Goal: Use online tool/utility: Utilize a website feature to perform a specific function

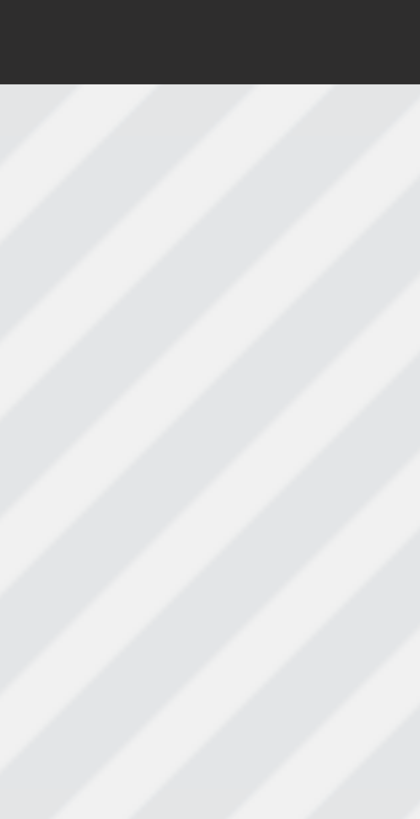
scroll to position [0, 1]
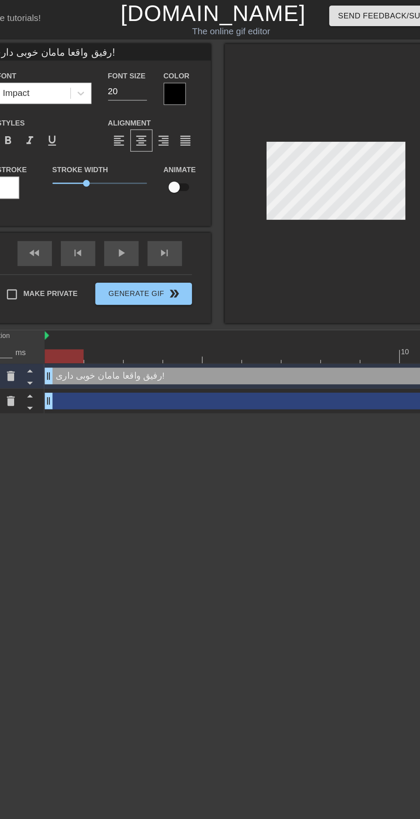
click at [157, 70] on input "20" at bounding box center [149, 71] width 30 height 14
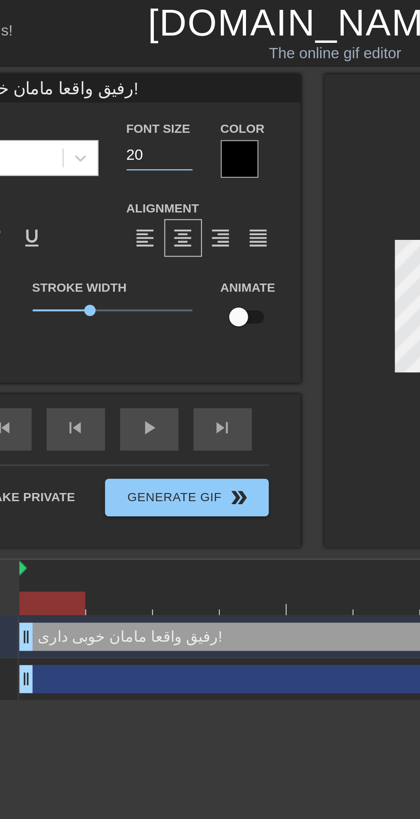
type input "2"
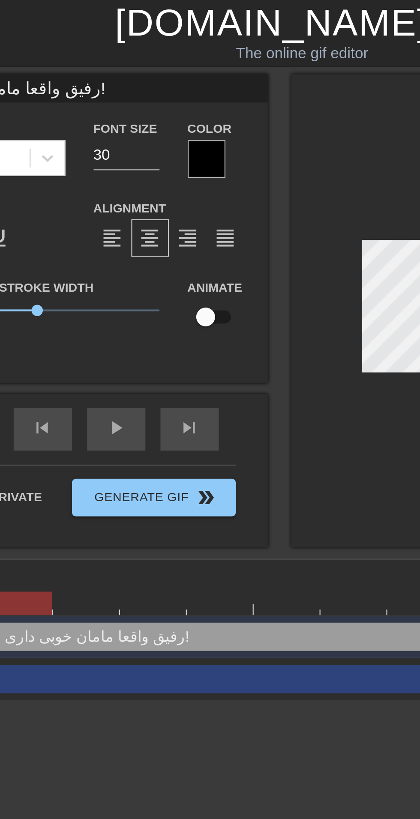
click at [151, 69] on input "30" at bounding box center [149, 71] width 30 height 14
click at [152, 71] on input "30" at bounding box center [149, 71] width 30 height 14
type input "3"
type input "25"
click at [256, 215] on div at bounding box center [309, 141] width 171 height 215
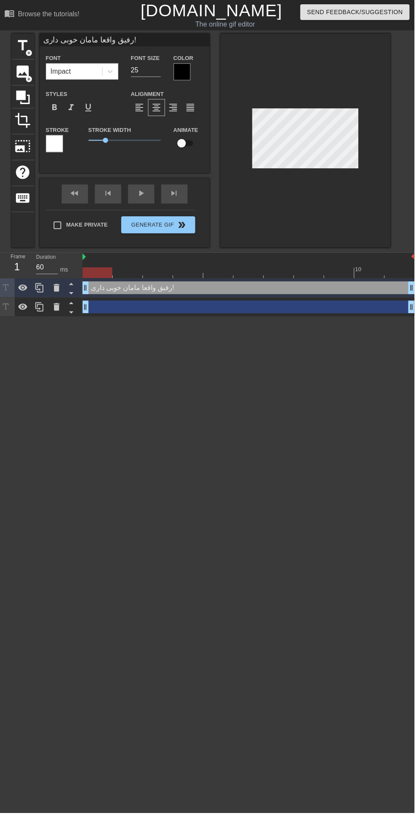
scroll to position [0, 0]
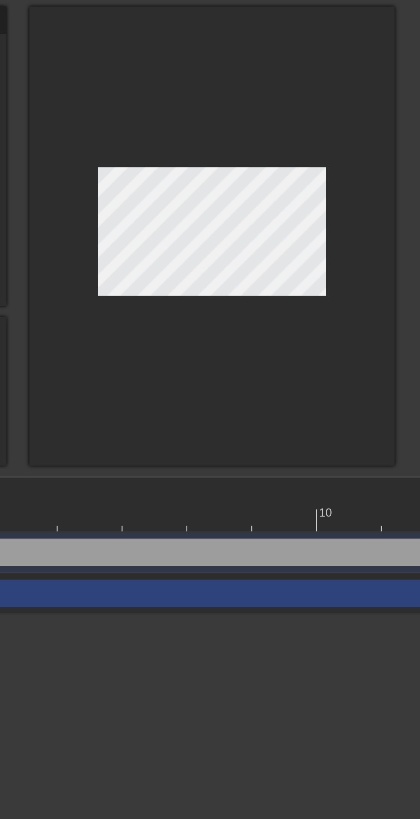
click at [340, 111] on div at bounding box center [309, 141] width 171 height 215
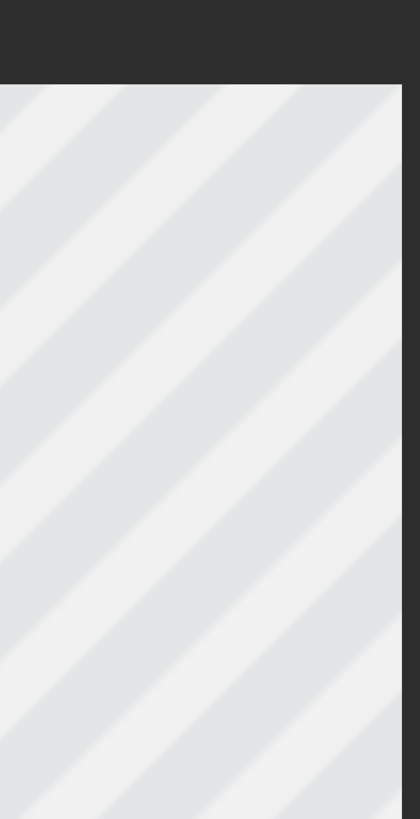
scroll to position [0, 3]
type textarea "رفیق واقعا مامان خوبی دار!"
type input "رفیق واقعا مامان خوبی دار!"
type textarea "رفیق واقعا مامان خوبی دا!"
type input "رفیق واقعا مامان خوبی دا!"
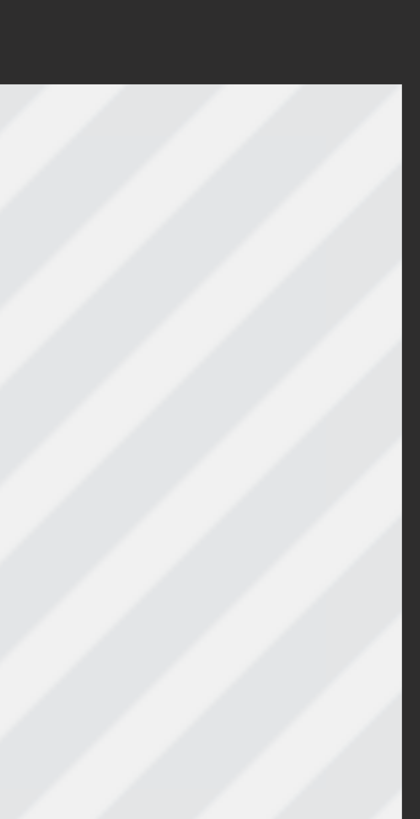
type textarea "رفیق واقعا مامان خوبی داگ!"
type input "رفیق واقعا مامان خوبی داگ!"
type textarea "رفیق واقعا مامان خوبی دا!"
type input "رفیق واقعا مامان خوبی دا!"
type textarea "رفیق واقعا مامان خوبی داگ!"
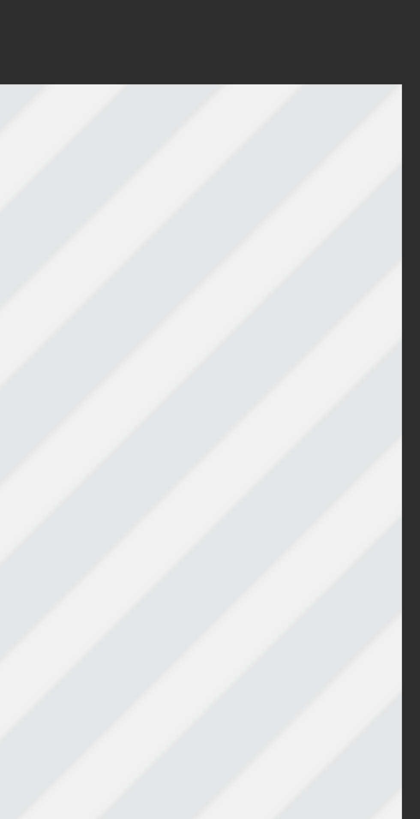
type input "رفیق واقعا مامان خوبی داگ!"
type textarea "رفیق واقعا مامان خوبی دا!"
type input "رفیق واقعا مامان خوبی دا!"
type textarea "رفیق واقعا مامان خوبی د!"
type input "رفیق واقعا مامان خوبی د!"
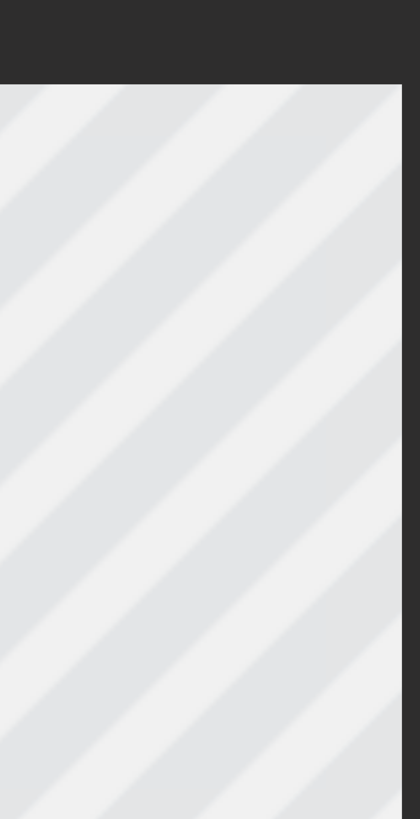
type textarea "رفیق واقعا مامان خوبی !"
type input "رفیق واقعا مامان خوبی !"
type textarea "رفیق واقعا مامان خوبی!"
type input "رفیق واقعا مامان خوبی!"
type textarea "رفیق واقعا مامان خوب!"
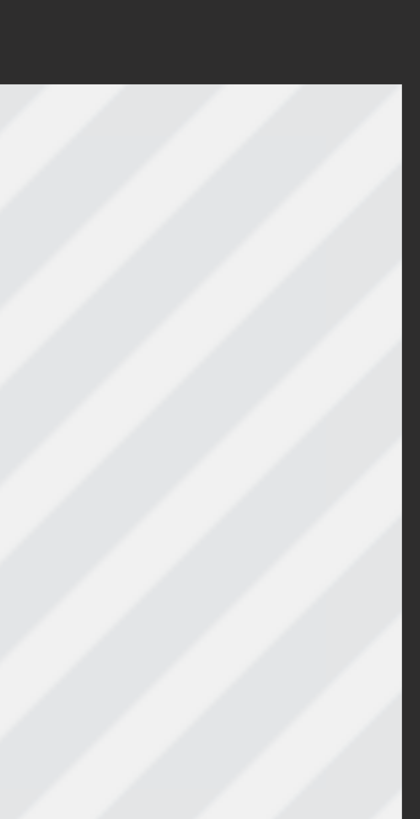
type input "رفیق واقعا مامان خوب!"
type textarea "رفیق واقعا مامان خو!"
type input "رفیق واقعا مامان خو!"
type textarea "رفیق واقعا مامان خ!"
type input "رفیق واقعا مامان خ!"
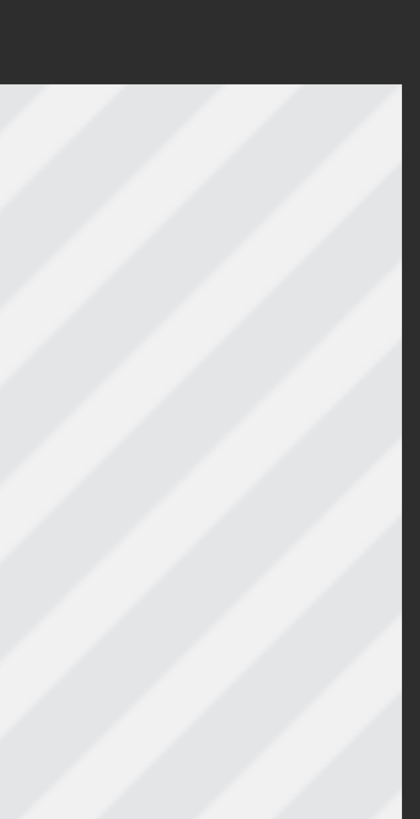
type textarea "رفیق واقعا مامان !"
type input "رفیق واقعا مامان !"
type textarea "رفیق واقعا مامان!"
type input "رفیق واقعا مامان!"
type textarea "رفیق واقعا ماما!"
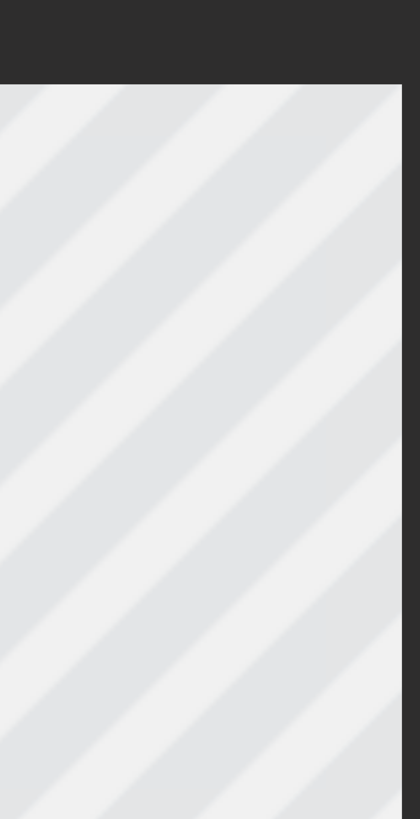
type input "رفیق واقعا ماما!"
type textarea "رفیق واقعا مام!"
type input "رفیق واقعا مام!"
type textarea "رفیق واقعا ما!"
type input "رفیق واقعا ما!"
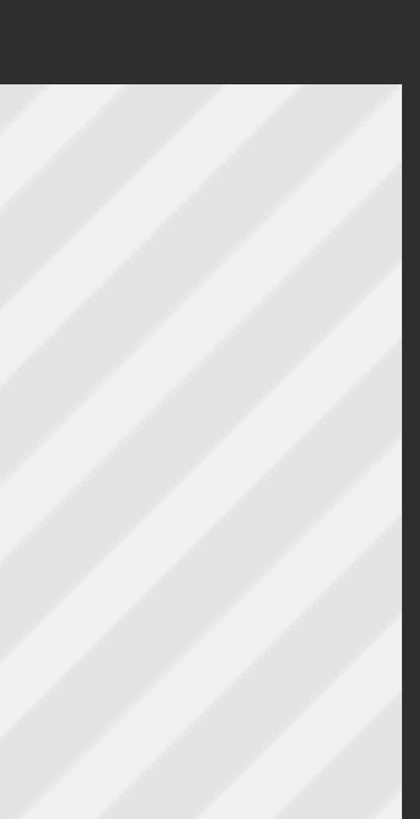
type textarea "رفیق واقعا م!"
type input "رفیق واقعا م!"
type textarea "رفیق واقعا !"
type input "رفیق واقعا !"
type textarea "رفیق واقعا!"
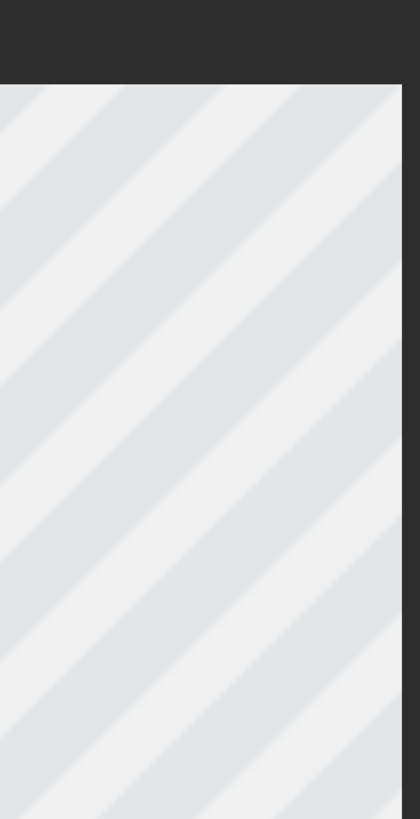
type input "رفیق واقعا!"
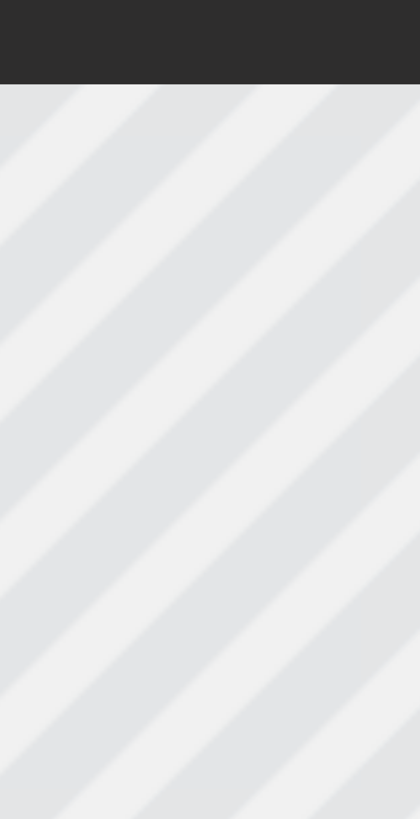
type textarea "رفیق واقع!"
type input "رفیق واقع!"
type textarea "رفیق واق!"
type input "رفیق واق!"
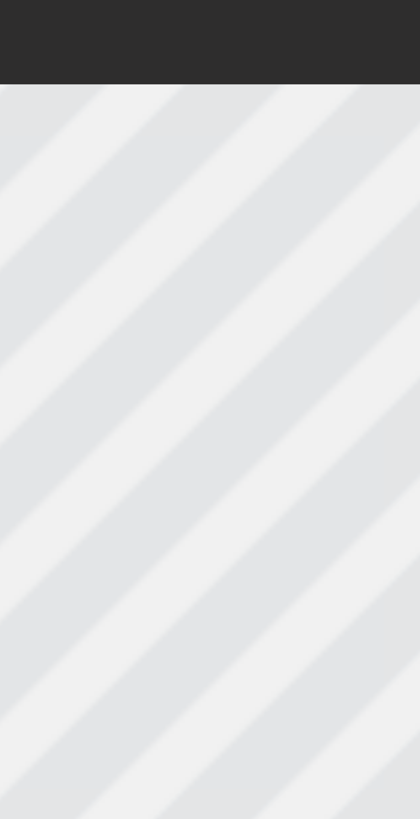
type textarea "رفیق وا!"
type input "رفیق وا!"
type textarea "رفیق و!"
type input "رفیق و!"
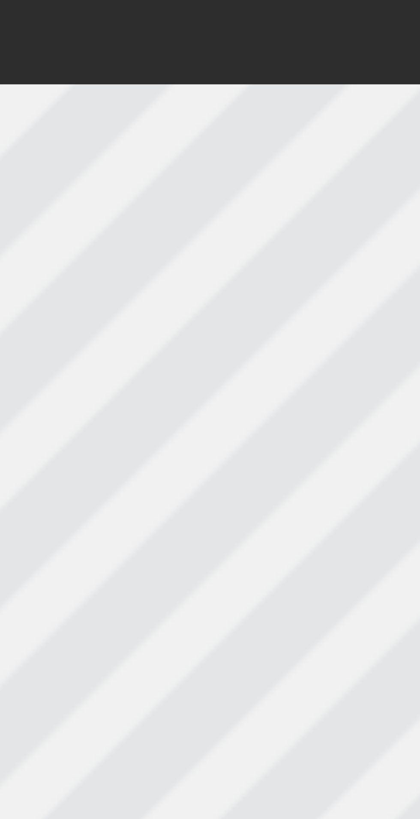
type textarea "رفیق !"
type input "رفیق !"
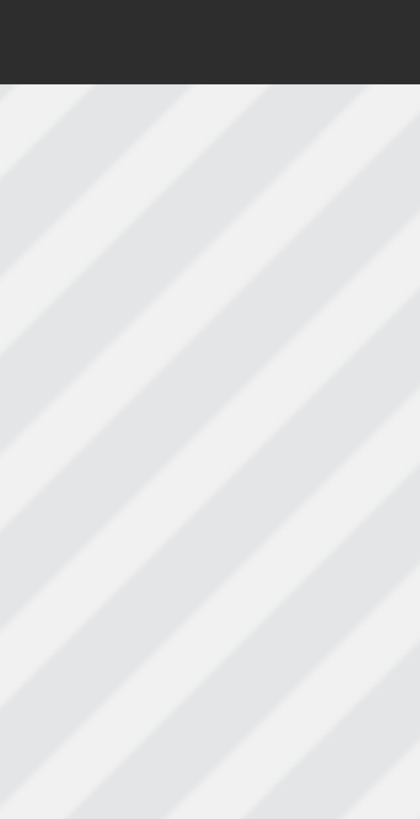
type textarea "رفیق!"
type input "رفیق!"
type textarea "رفی!"
type input "رفی!"
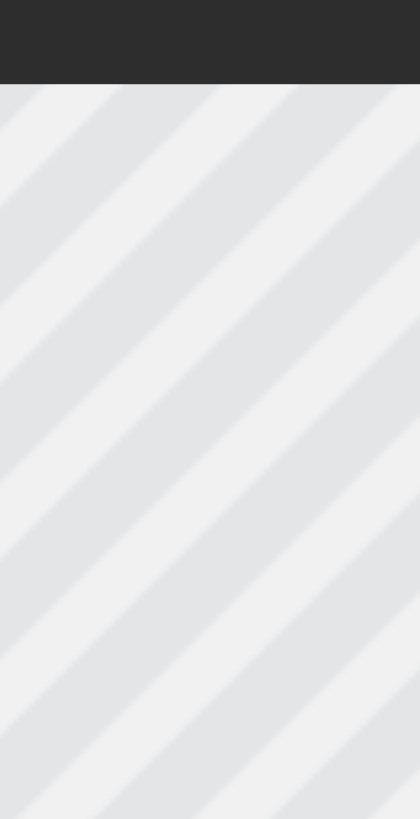
type textarea "رف!"
type input "رف!"
type textarea "ر!"
type input "ر!"
type textarea "!"
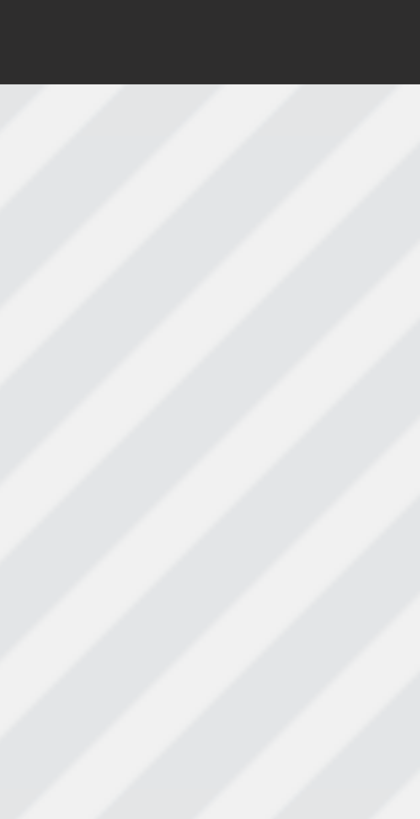
type input "!"
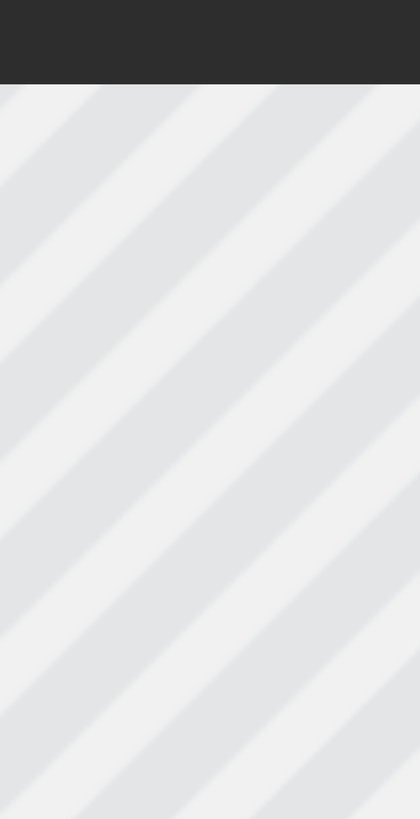
type textarea "ک"
type input "ک"
type textarea "کص"
type input "کص"
type textarea "کص"
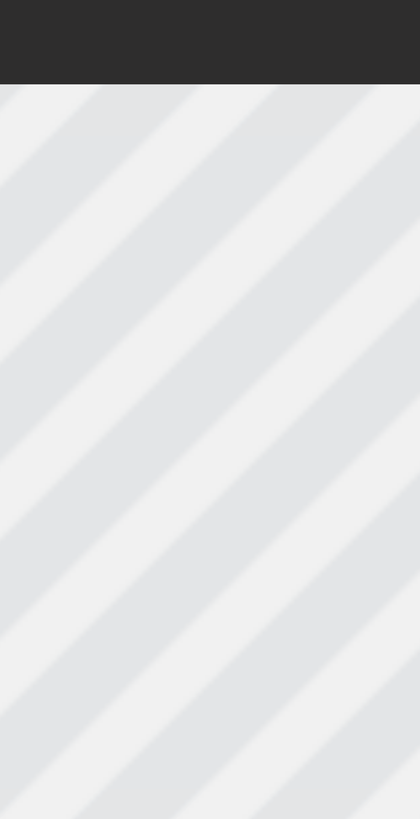
type input "کص"
type textarea "کص د"
type input "کص د"
type textarea "کص دا"
type input "کص دا"
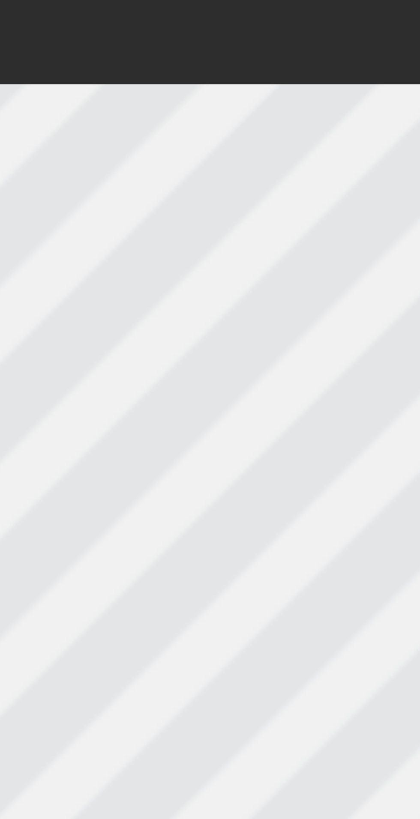
type textarea "کص داد"
type input "کص داد"
type textarea "کص دادن"
type input "کص دادن"
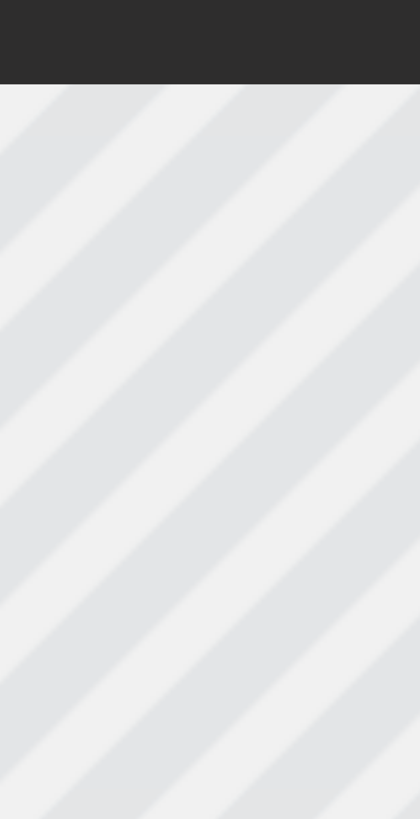
type textarea "کص دادن"
type input "کص دادن"
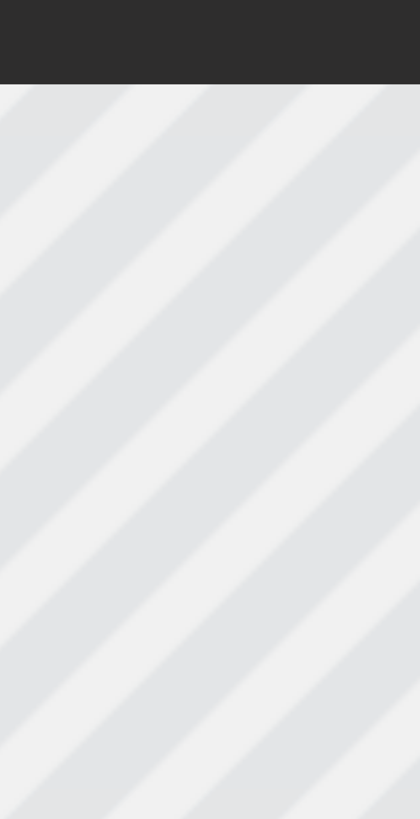
type textarea "کص دادن م"
type input "کص دادن م"
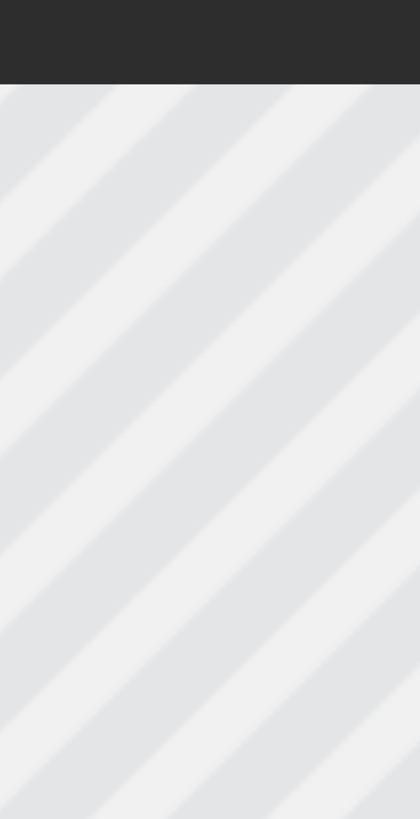
type textarea "کص دادن ما"
type input "کص دادن ما"
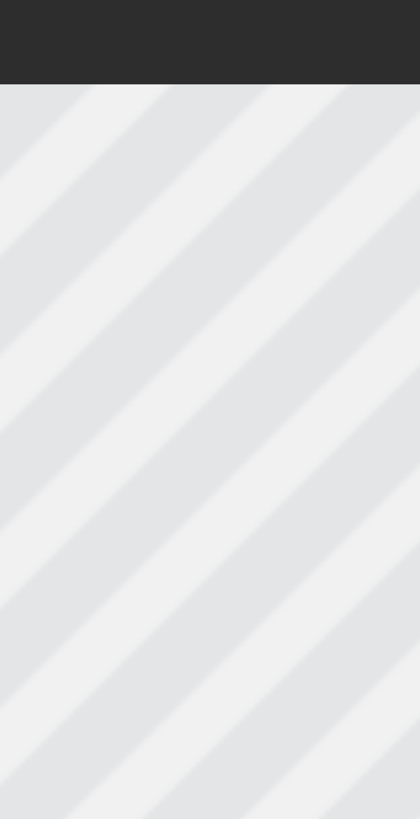
type textarea "کص دادن مام"
type input "کص دادن مام"
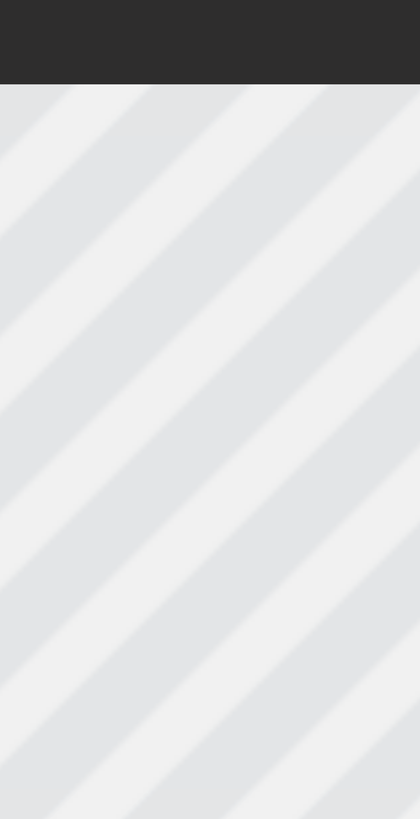
type textarea "کص دادن ماما"
type input "کص دادن ماما"
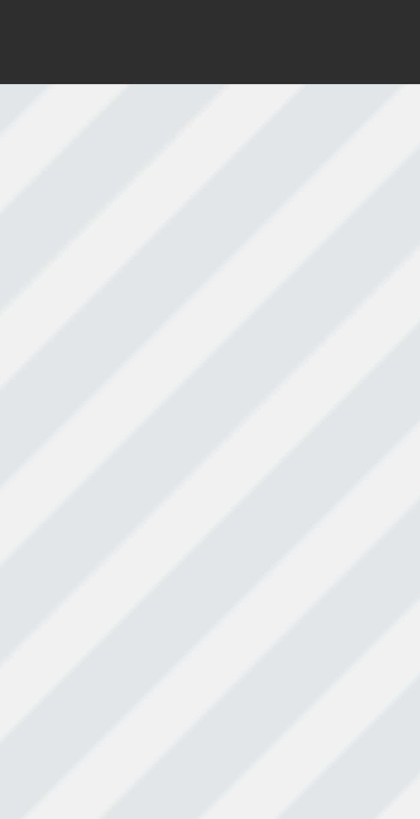
type textarea "کص دادن مامان"
type input "کص دادن مامان"
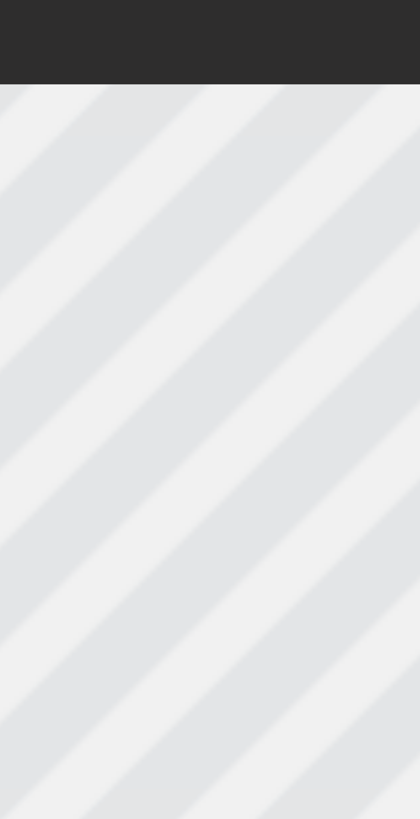
type textarea "کص دادن مامانت"
type input "کص دادن مامانت"
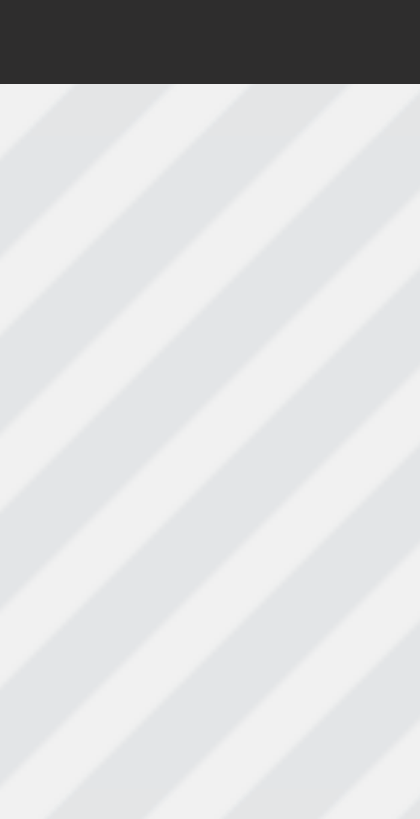
type textarea "کص دادن مامانت"
type input "کص دادن مامانت"
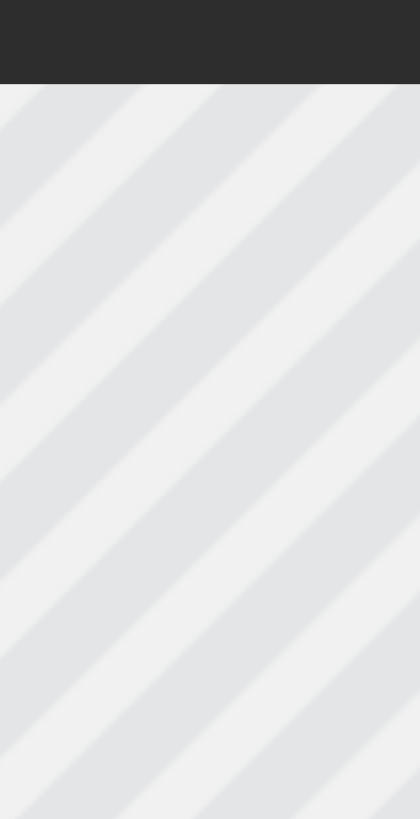
type textarea "کص دادن مامانت ب"
type input "کص دادن مامانت ب"
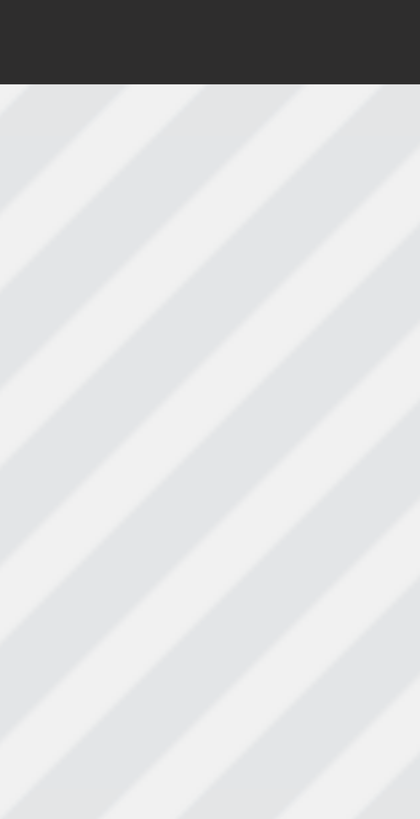
type textarea "کص دادن مامانت به"
type input "کص دادن مامانت به"
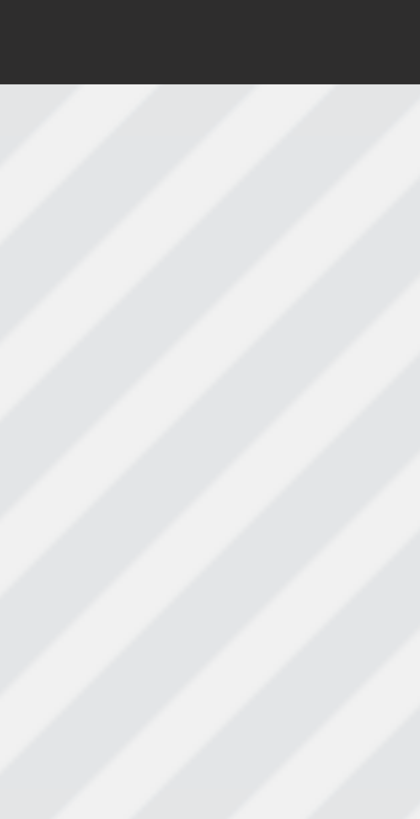
type textarea "کص دادن مامانت به"
type input "کص دادن مامانت به"
type textarea "کص دادن مامانت به م"
type input "کص دادن مامانت به م"
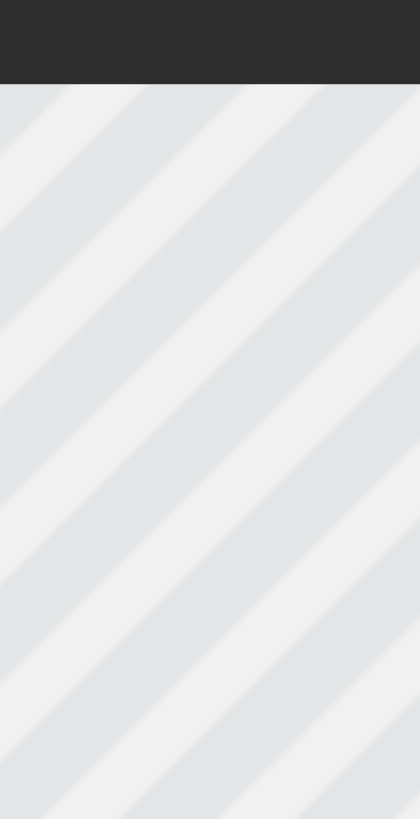
type textarea "کص دادن مامانت به من"
type input "کص دادن مامانت به من"
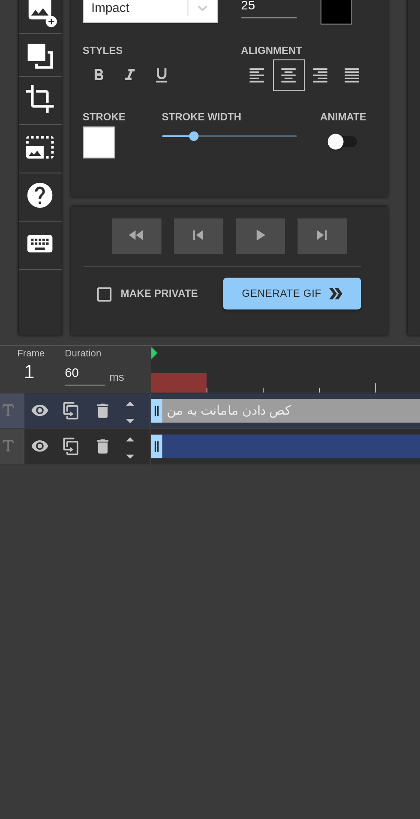
click at [18, 290] on div at bounding box center [25, 289] width 17 height 19
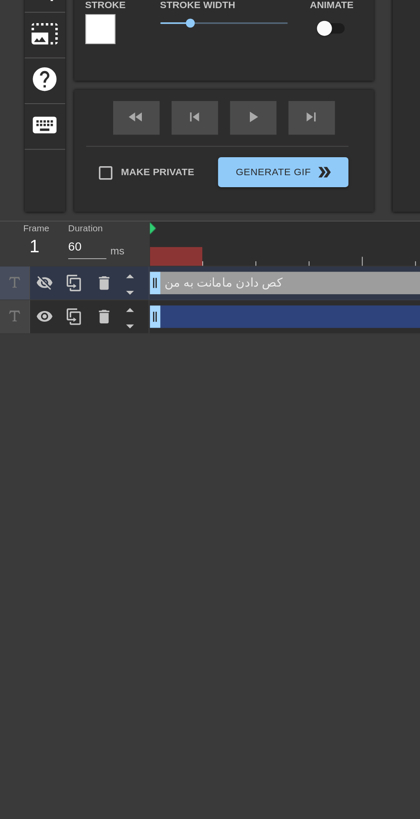
click at [23, 291] on icon at bounding box center [25, 290] width 9 height 8
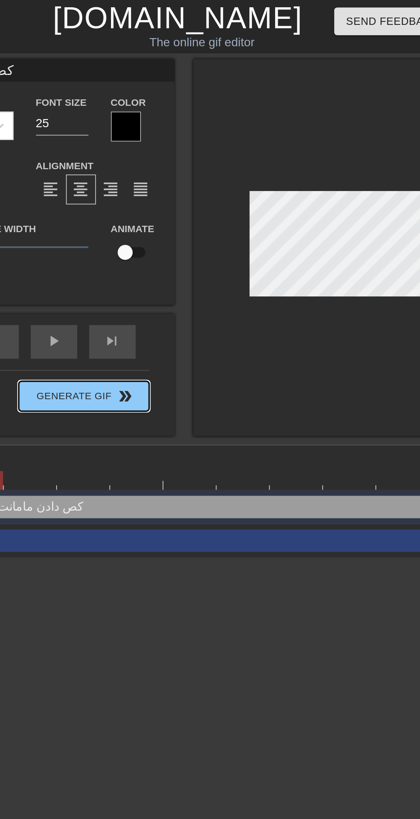
click at [157, 230] on button "Generate Gif double_arrow" at bounding box center [162, 226] width 74 height 17
